Goal: Navigation & Orientation: Find specific page/section

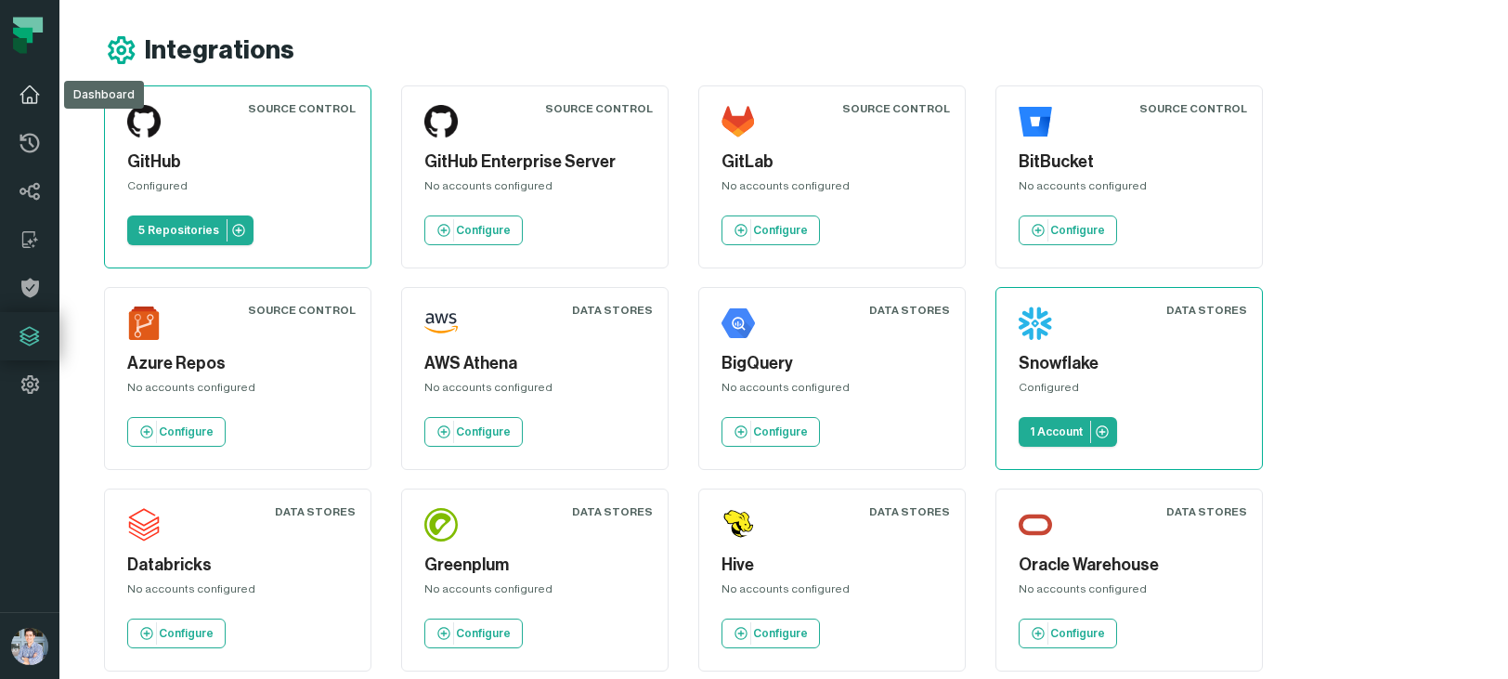
click at [27, 93] on icon at bounding box center [30, 95] width 22 height 22
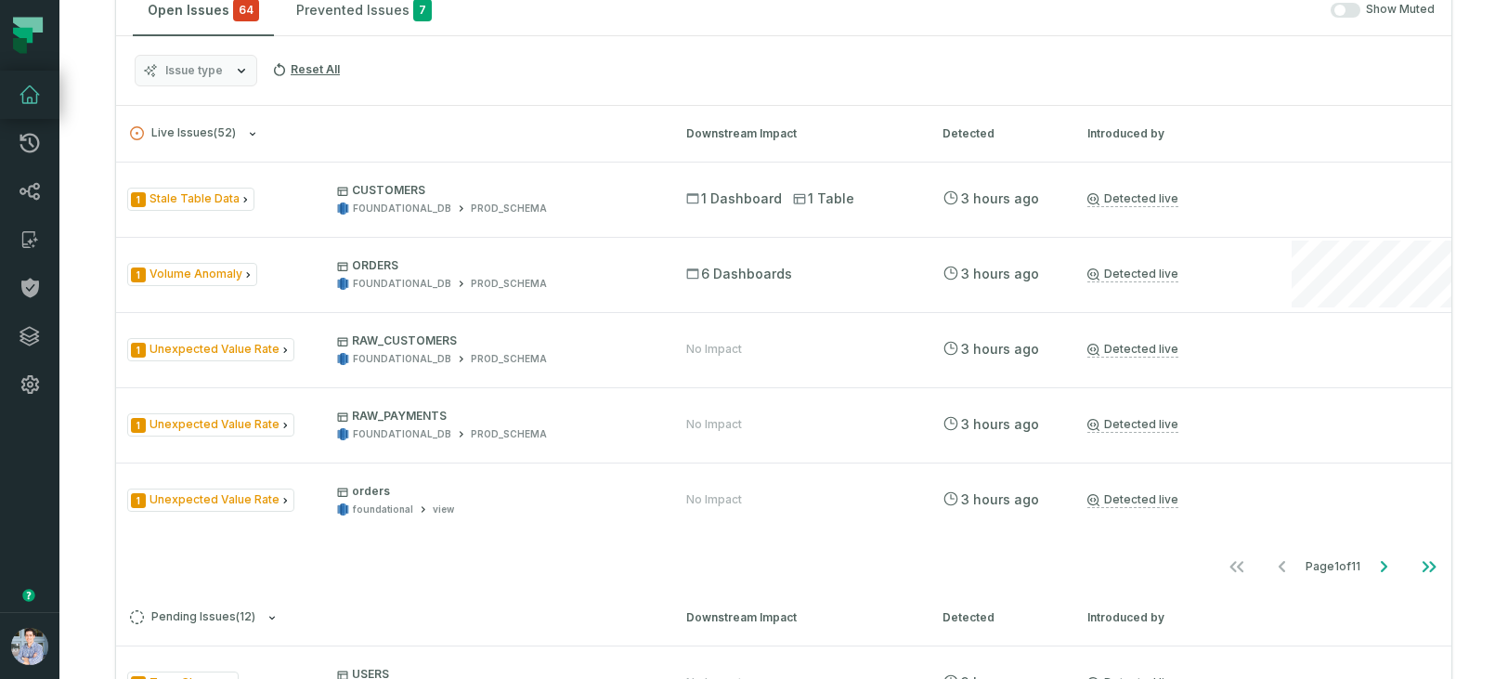
scroll to position [858, 0]
